Goal: Task Accomplishment & Management: Complete application form

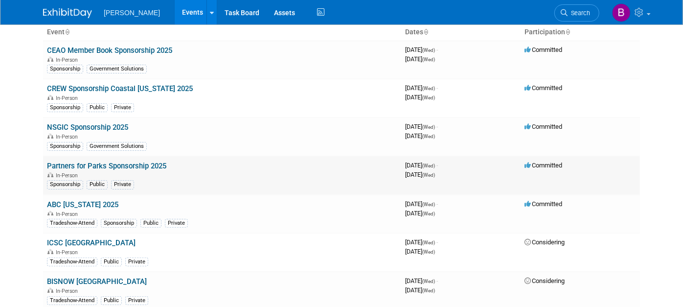
scroll to position [37, 0]
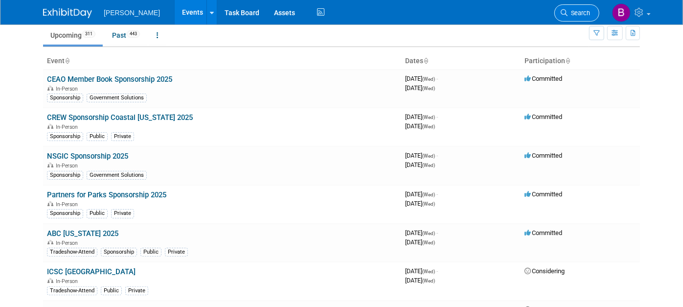
click at [581, 15] on span "Search" at bounding box center [578, 12] width 23 height 7
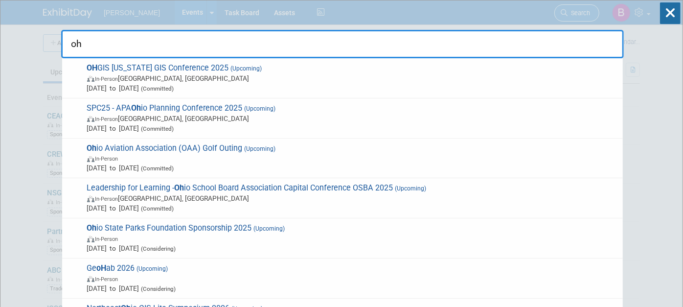
type input "ohi"
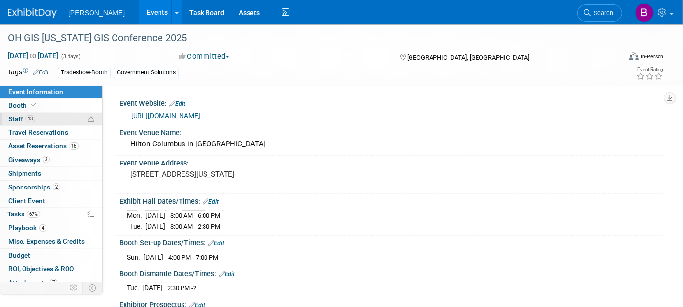
click at [41, 116] on link "13 Staff 13" at bounding box center [51, 119] width 102 height 13
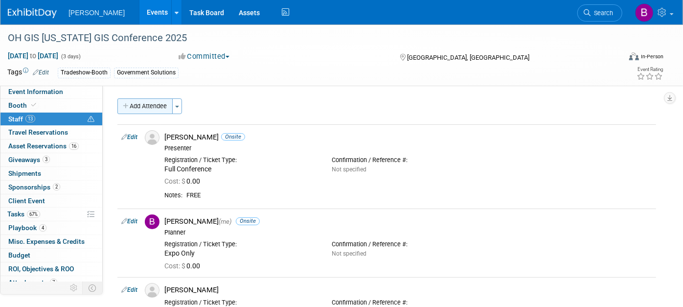
click at [152, 108] on button "Add Attendee" at bounding box center [144, 106] width 55 height 16
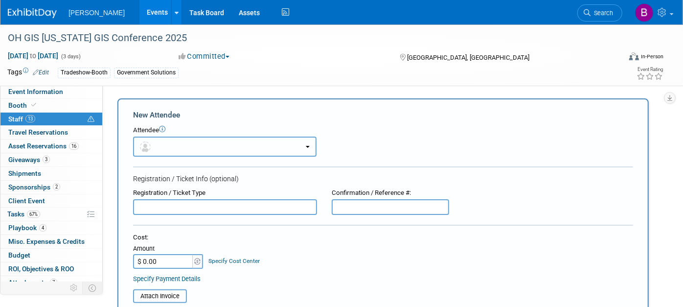
click at [179, 138] on button "button" at bounding box center [224, 146] width 183 height 20
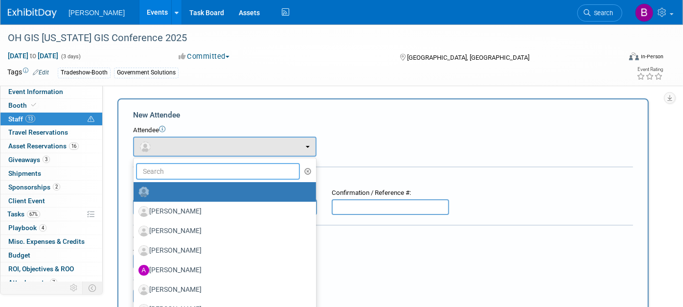
click at [181, 167] on input "text" at bounding box center [218, 171] width 164 height 17
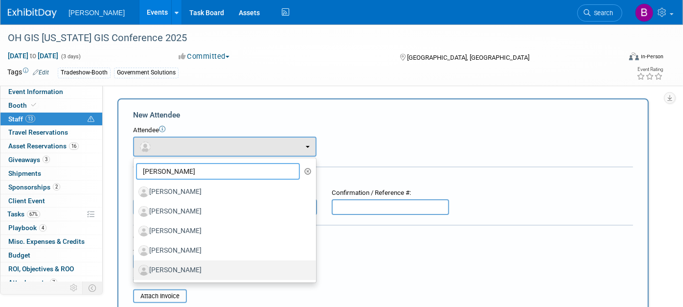
type input "yan"
click at [213, 270] on label "Yaneev Golombek" at bounding box center [222, 270] width 168 height 16
click at [135, 270] on input "Yaneev Golombek" at bounding box center [132, 269] width 6 height 6
select select "f7873a28-5546-48b3-8328-9aeaac1fe920"
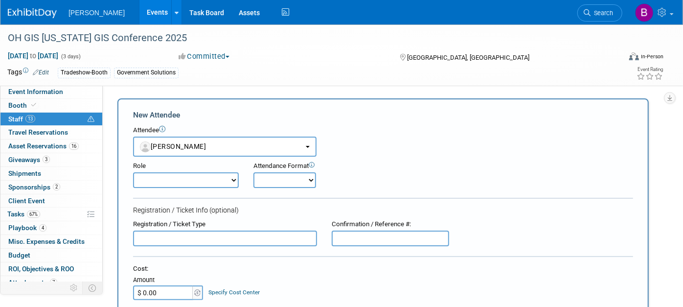
click at [186, 183] on select "Demonstrator Host Planner Presenter Sales Representative Set-up/Dismantle Crew …" at bounding box center [186, 180] width 106 height 16
select select "5"
click at [133, 172] on select "Demonstrator Host Planner Presenter Sales Representative Set-up/Dismantle Crew …" at bounding box center [186, 180] width 106 height 16
click at [288, 166] on div "Attendance Format" at bounding box center [310, 165] width 114 height 9
click at [289, 175] on select "Onsite Remote" at bounding box center [284, 180] width 63 height 16
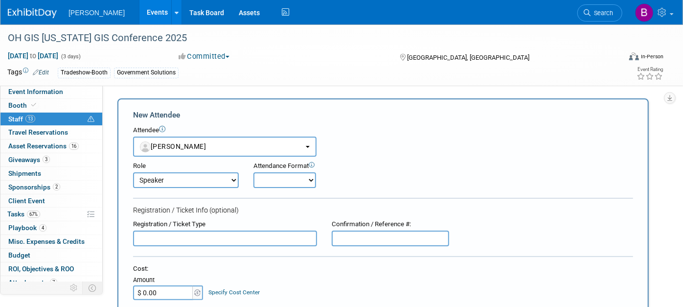
select select "1"
click at [253, 172] on select "Onsite Remote" at bounding box center [284, 180] width 63 height 16
click at [287, 243] on input "text" at bounding box center [225, 238] width 184 height 16
drag, startPoint x: 164, startPoint y: 238, endPoint x: 177, endPoint y: 237, distance: 12.3
drag, startPoint x: 177, startPoint y: 237, endPoint x: 181, endPoint y: 235, distance: 5.3
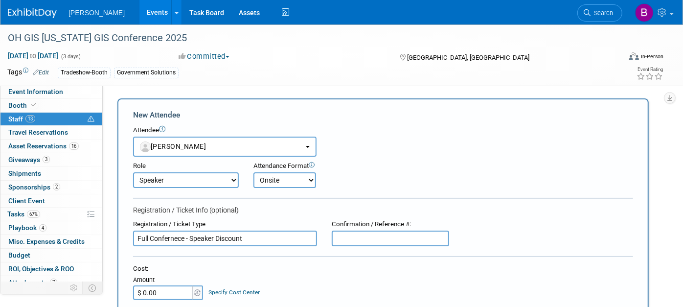
drag, startPoint x: 181, startPoint y: 235, endPoint x: 174, endPoint y: 237, distance: 7.7
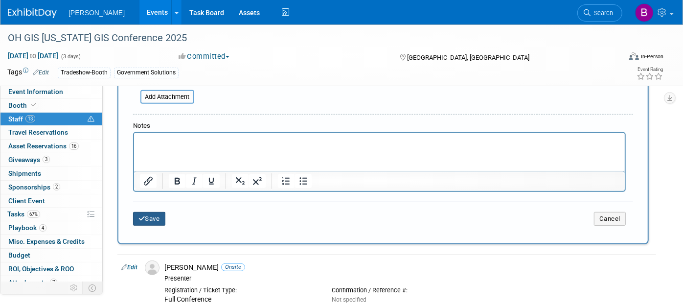
type input "Full Conference - Speaker Discount"
click at [159, 214] on button "Save" at bounding box center [149, 219] width 32 height 14
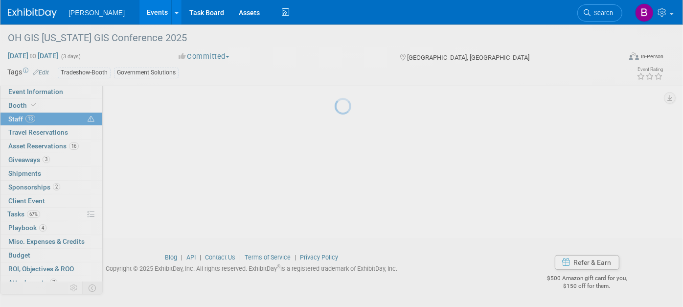
scroll to position [278, 0]
